Goal: Find specific page/section: Find specific page/section

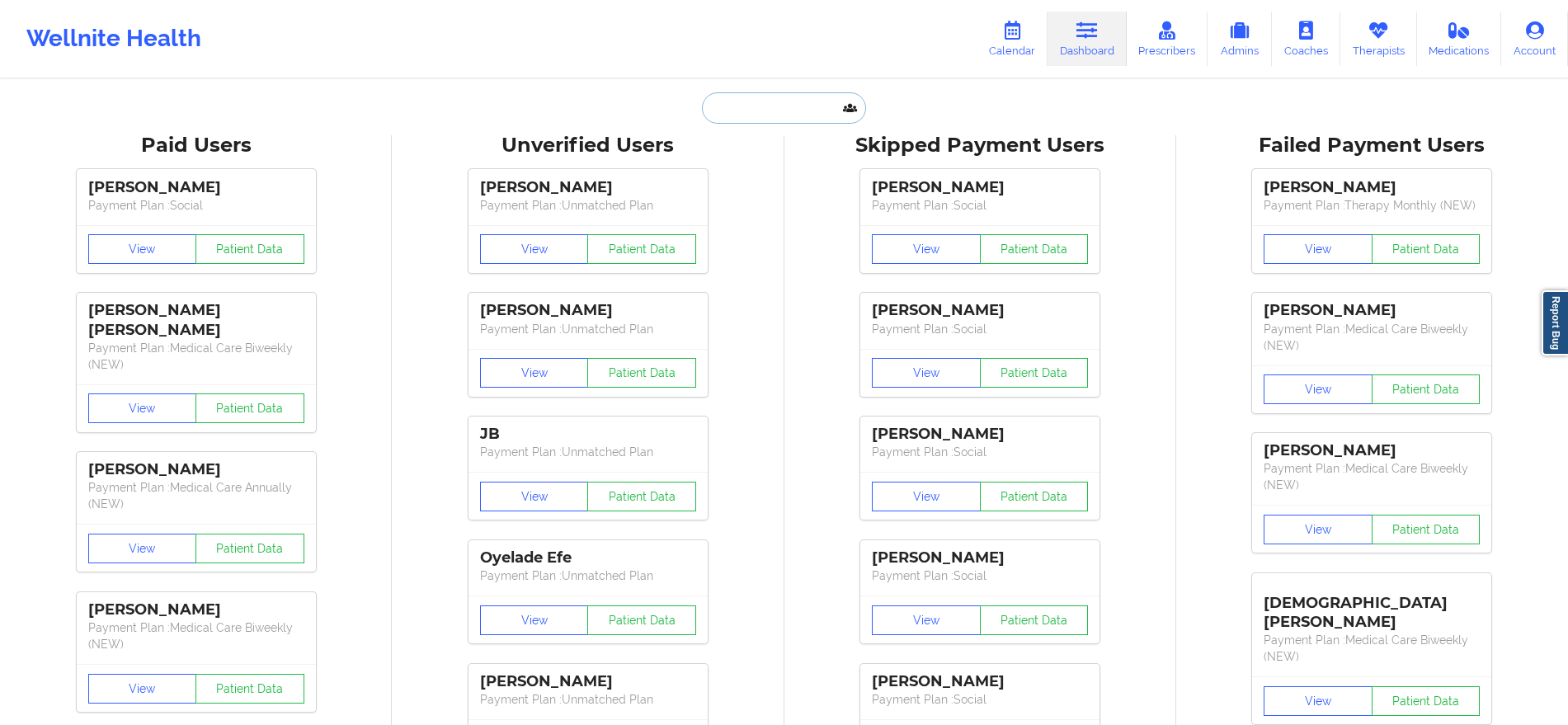
click at [812, 103] on input "text" at bounding box center [783, 108] width 164 height 31
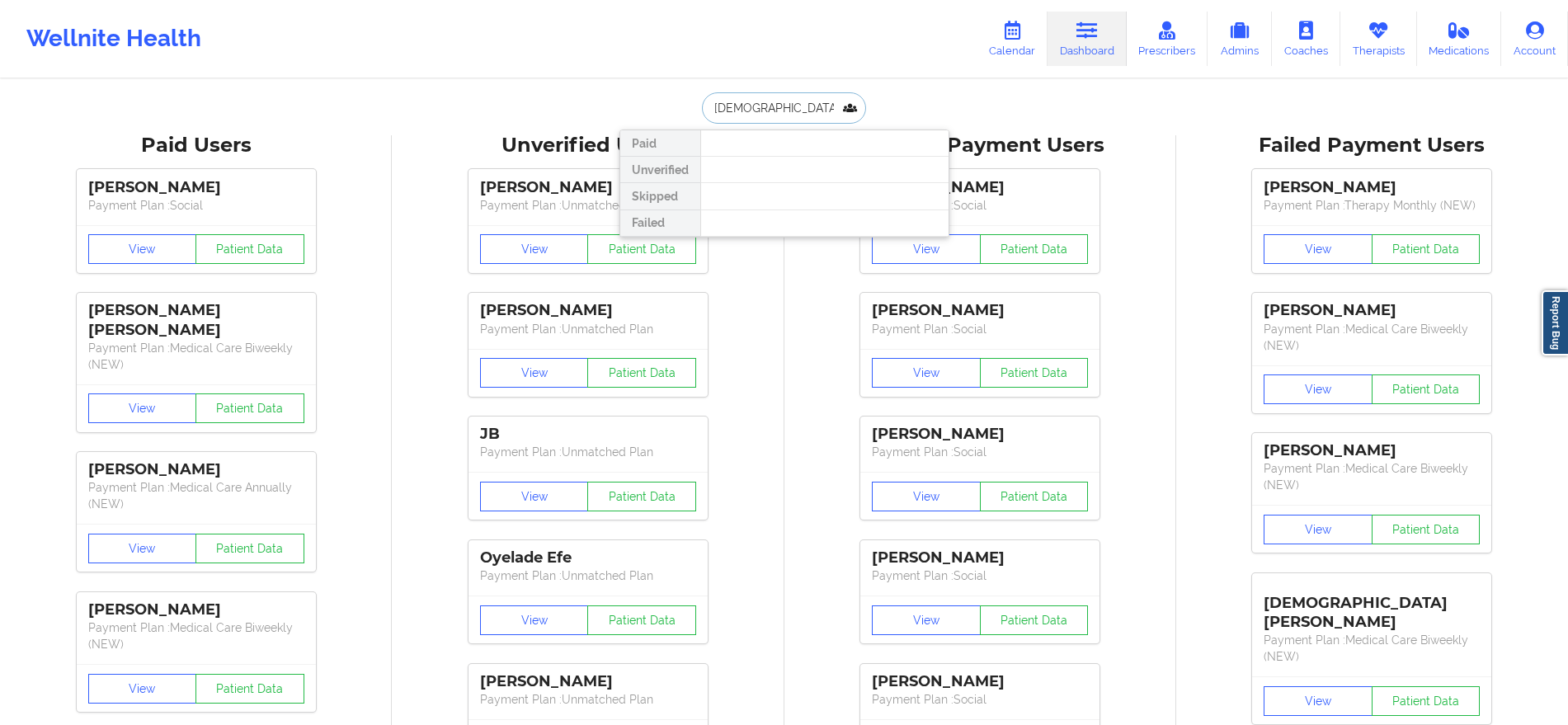
type input "[DEMOGRAPHIC_DATA]"
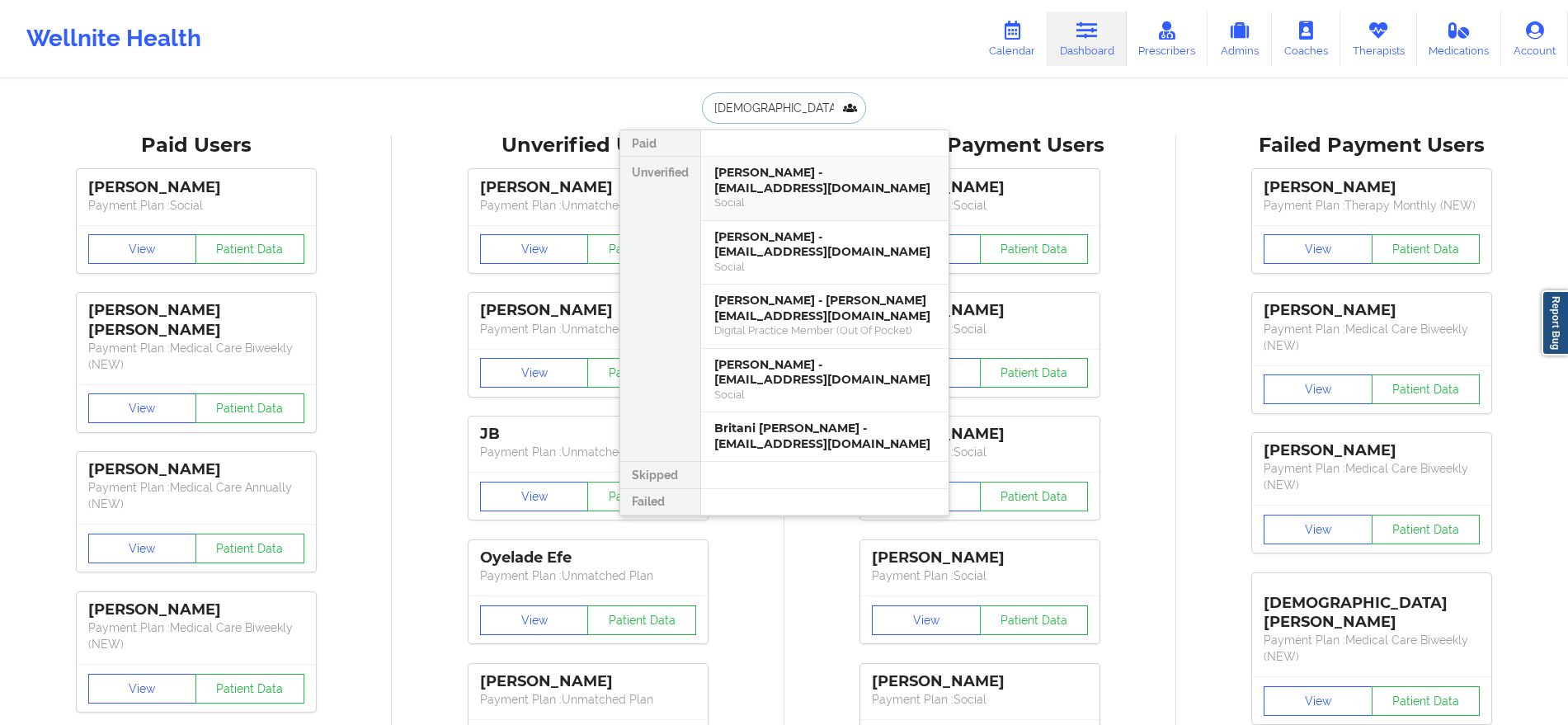
click at [802, 171] on div "[PERSON_NAME] - [EMAIL_ADDRESS][DOMAIN_NAME]" at bounding box center [825, 180] width 221 height 30
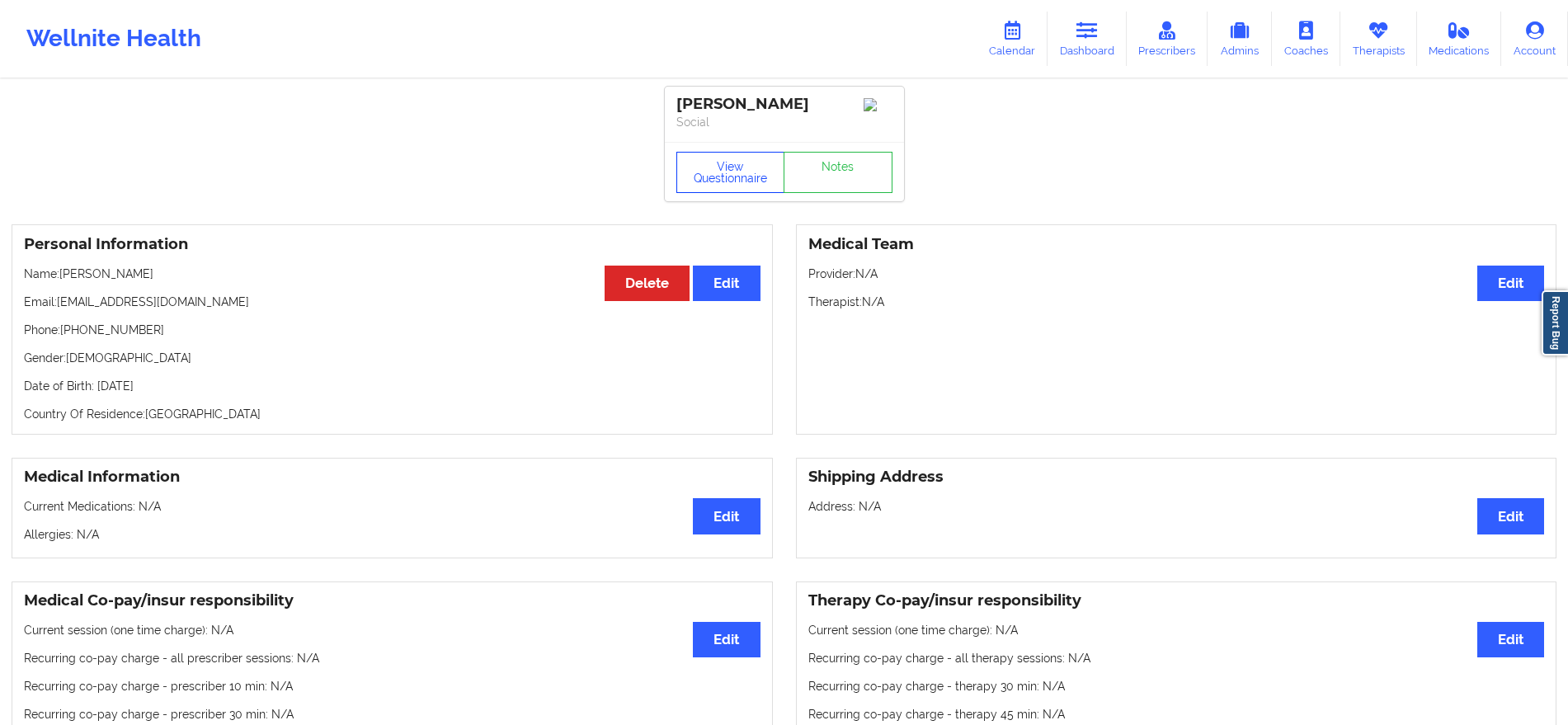
click at [721, 190] on button "View Questionnaire" at bounding box center [730, 171] width 109 height 41
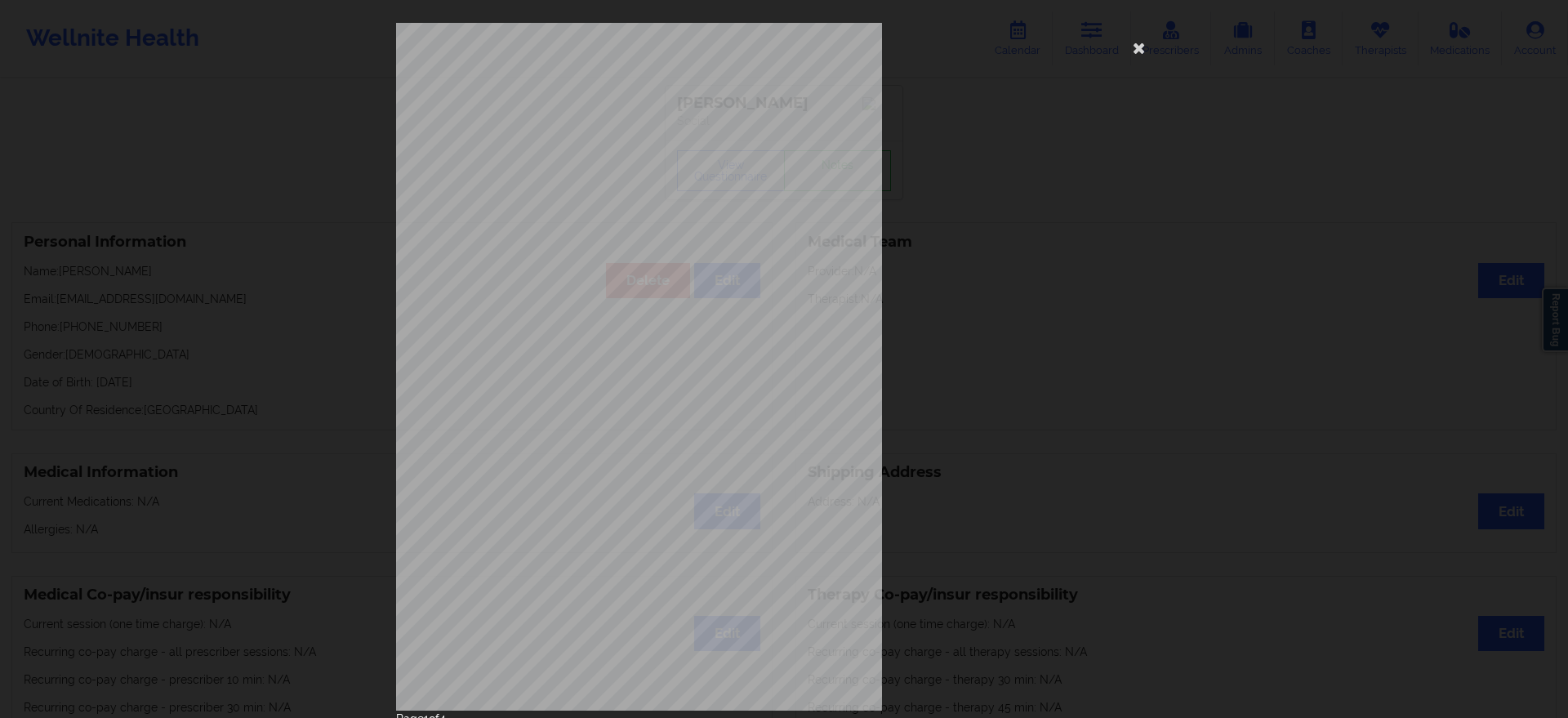
scroll to position [61, 0]
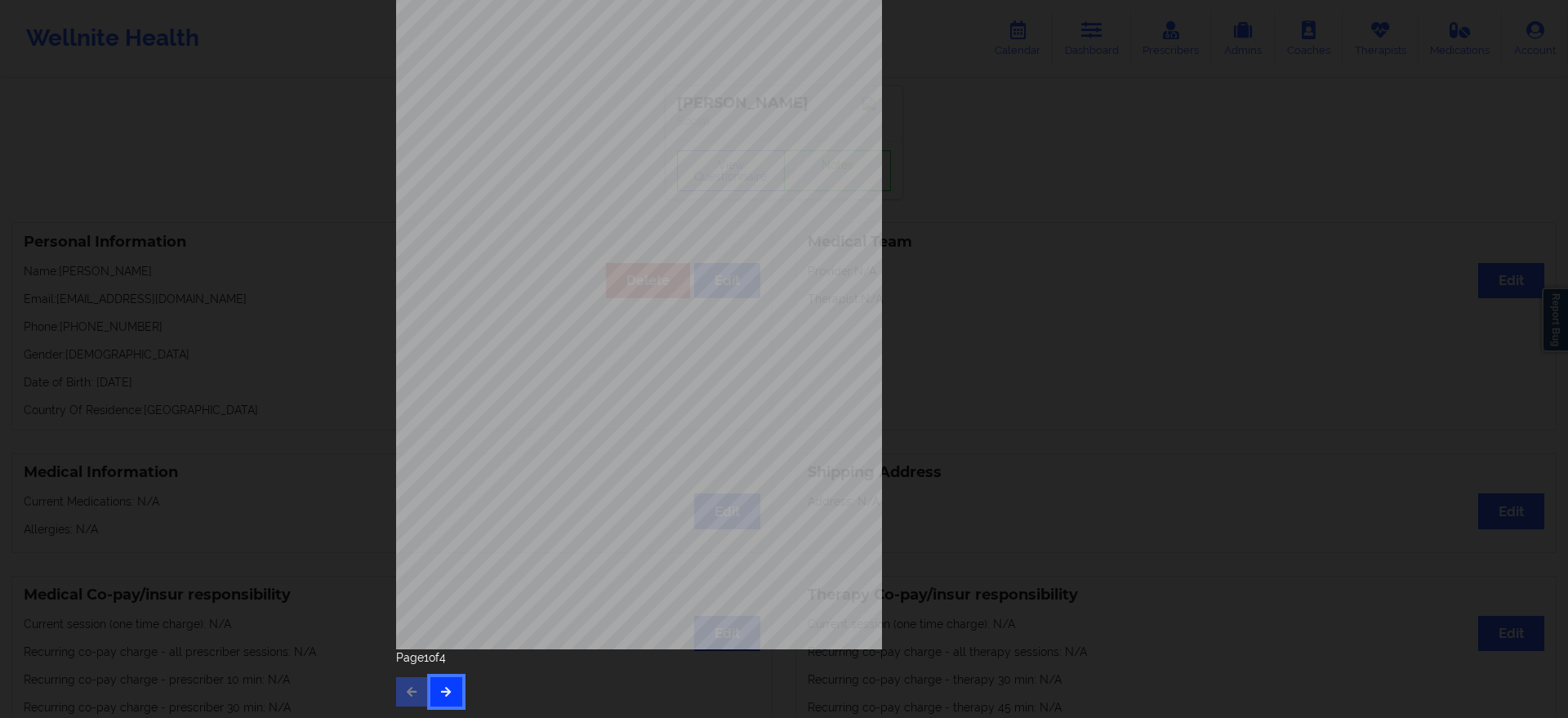
click at [445, 690] on icon "button" at bounding box center [446, 690] width 14 height 9
